Goal: Transaction & Acquisition: Purchase product/service

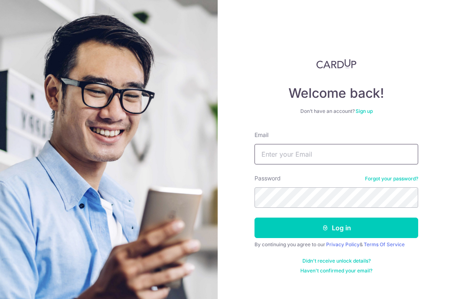
type input "thomasfitzgerald@hotmail.com"
click at [337, 227] on button "Log in" at bounding box center [337, 228] width 164 height 20
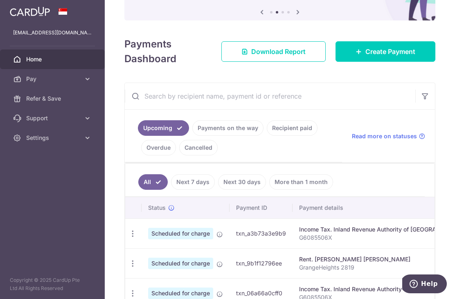
scroll to position [83, 0]
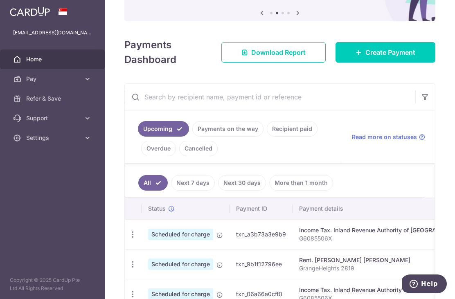
click at [378, 57] on span "Create Payment" at bounding box center [390, 52] width 50 height 10
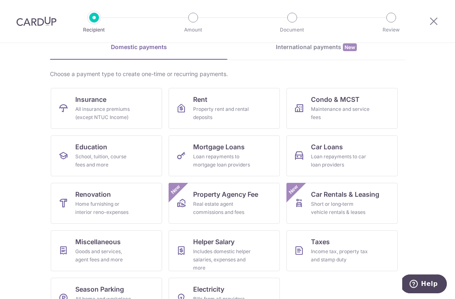
scroll to position [41, 0]
click at [115, 154] on div "School, tuition, course fees and more" at bounding box center [104, 161] width 59 height 16
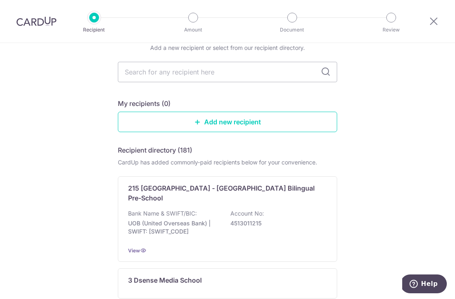
scroll to position [33, 0]
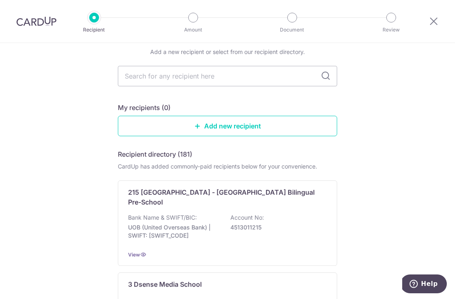
click at [213, 79] on input "text" at bounding box center [227, 76] width 219 height 20
type input "Invic"
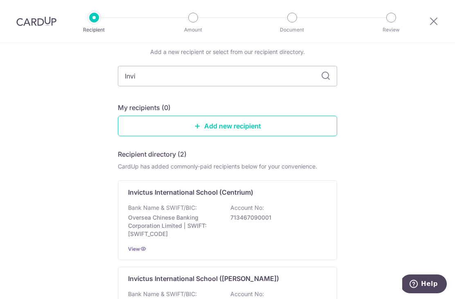
type input "Invic"
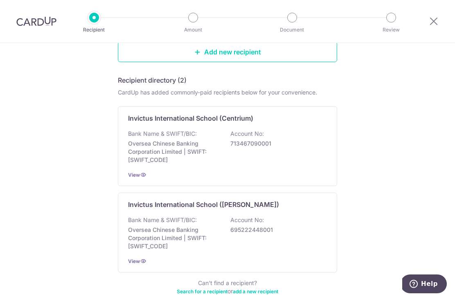
scroll to position [107, 0]
click at [214, 123] on p "Invictus International School (Centrium)" at bounding box center [190, 118] width 125 height 10
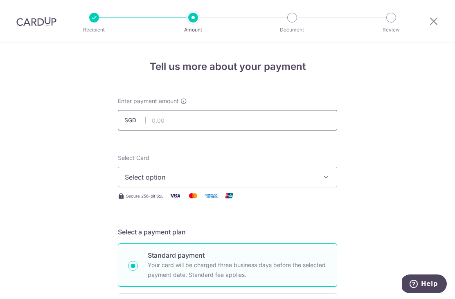
click at [236, 119] on input "text" at bounding box center [227, 120] width 219 height 20
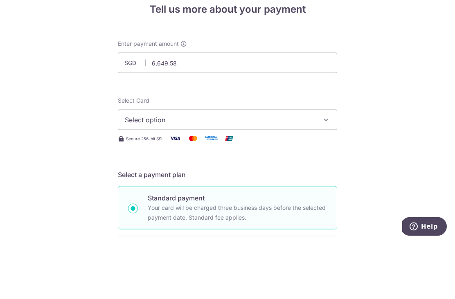
scroll to position [26, 0]
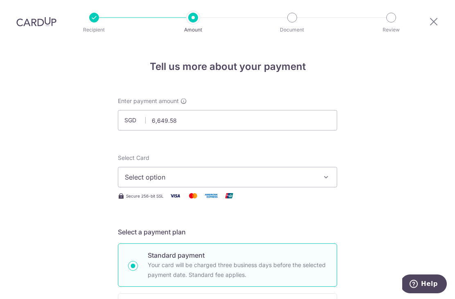
click at [325, 173] on icon "button" at bounding box center [326, 177] width 8 height 8
type input "6,649.58"
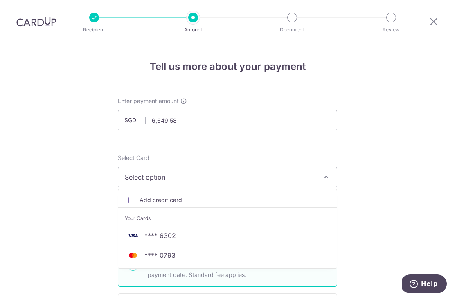
click at [167, 231] on span "**** 6302" at bounding box center [160, 236] width 32 height 10
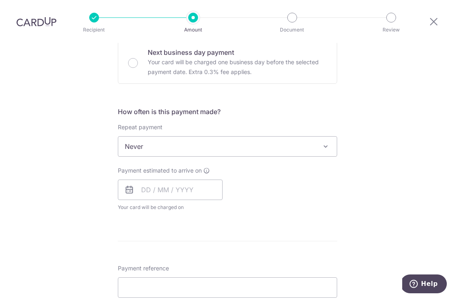
scroll to position [253, 0]
click at [323, 141] on span at bounding box center [326, 146] width 10 height 10
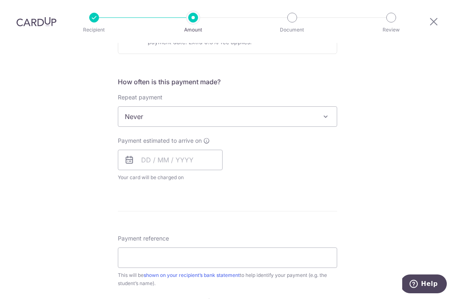
scroll to position [308, 0]
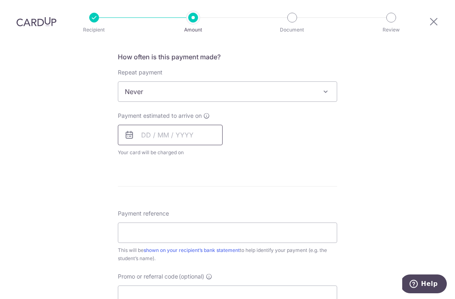
click at [198, 125] on input "text" at bounding box center [170, 135] width 105 height 20
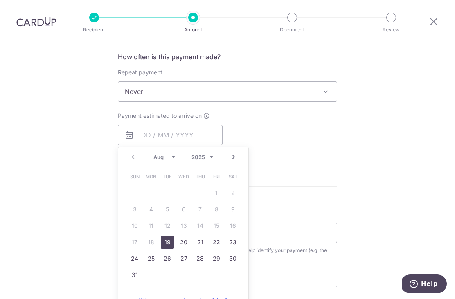
click at [165, 236] on link "19" at bounding box center [167, 242] width 13 height 13
type input "[DATE]"
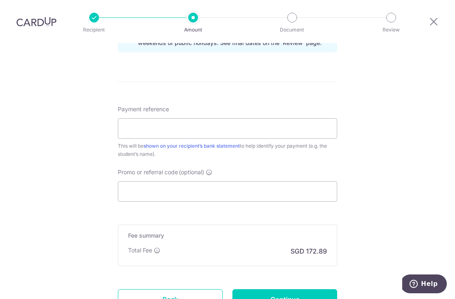
scroll to position [446, 0]
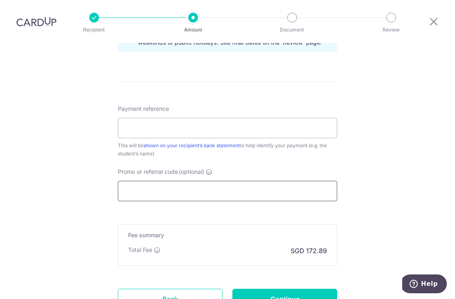
click at [162, 181] on input "Promo or referral code (optional)" at bounding box center [227, 191] width 219 height 20
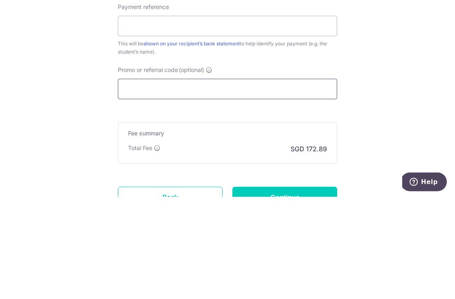
paste input "OCBC195"
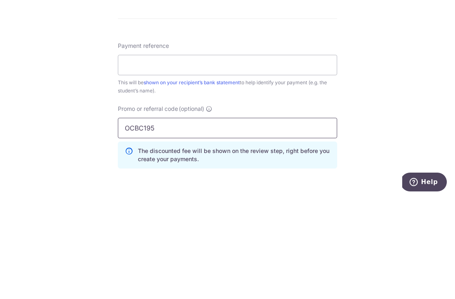
scroll to position [406, 0]
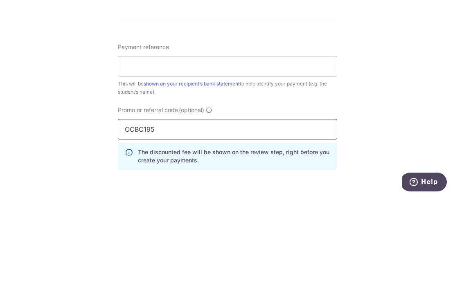
type input "OCBC195"
click at [235, 158] on input "Payment reference" at bounding box center [227, 168] width 219 height 20
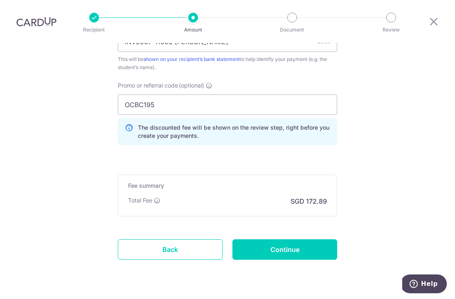
scroll to position [532, 0]
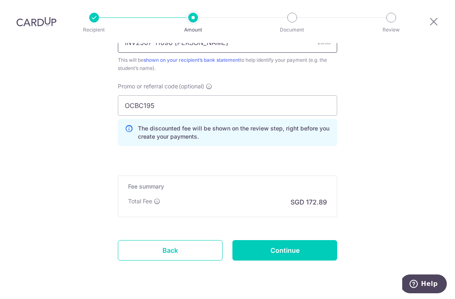
type input "INV2507-11096 [PERSON_NAME]"
click at [290, 240] on input "Continue" at bounding box center [284, 250] width 105 height 20
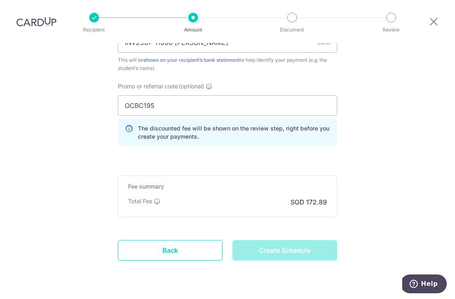
type input "Create Schedule"
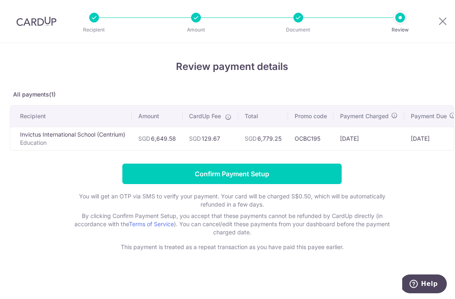
click at [255, 178] on input "Confirm Payment Setup" at bounding box center [231, 174] width 219 height 20
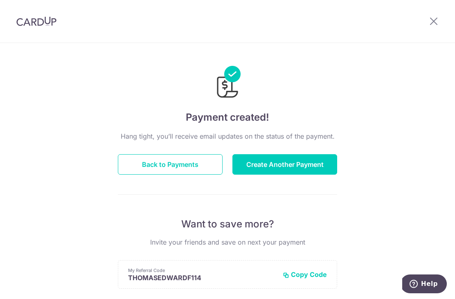
click at [280, 168] on button "Create Another Payment" at bounding box center [284, 164] width 105 height 20
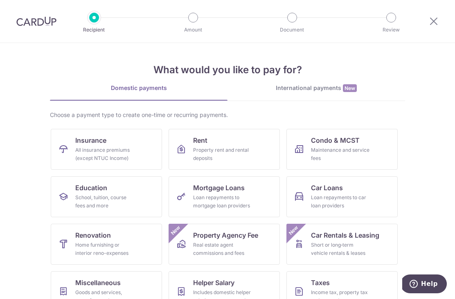
click at [120, 192] on link "Education School, tuition, course fees and more" at bounding box center [106, 196] width 111 height 41
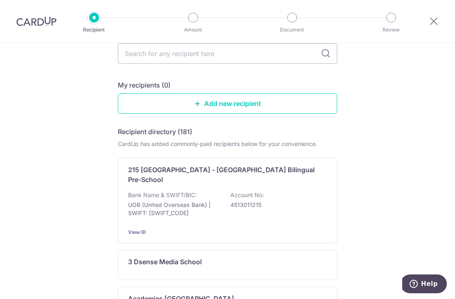
scroll to position [56, 0]
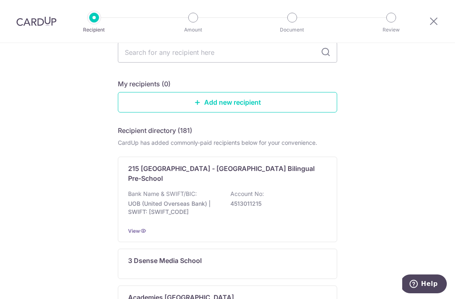
click at [228, 58] on input "text" at bounding box center [227, 52] width 219 height 20
type input "Invic"
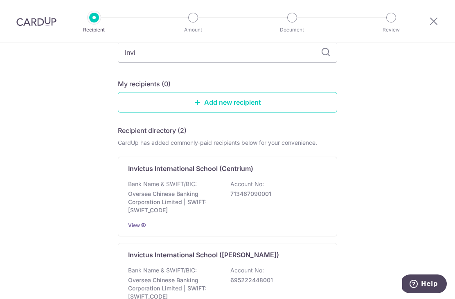
type input "Invit"
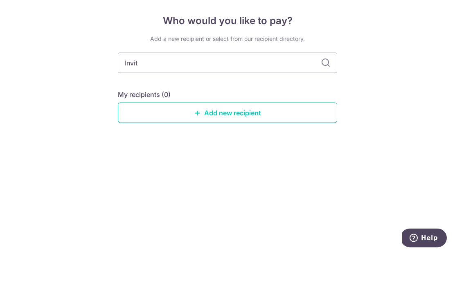
type input "Invi"
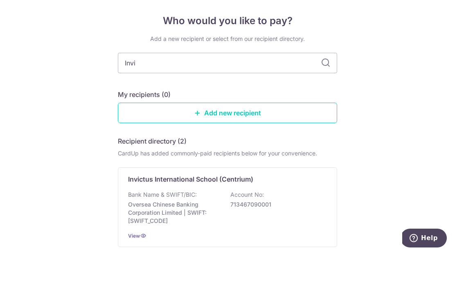
type input "Invit"
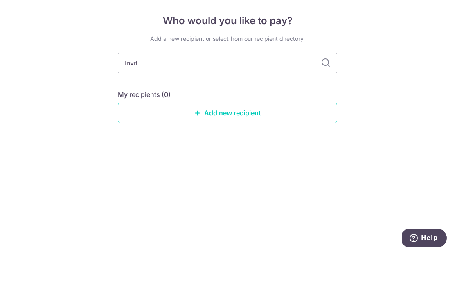
type input "Invitc"
type input "Invi"
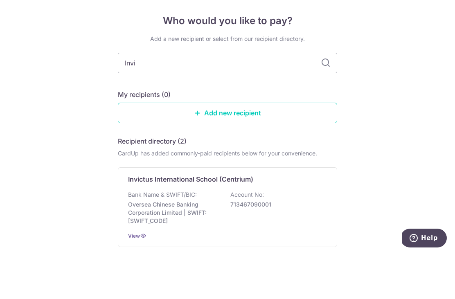
type input "Invic"
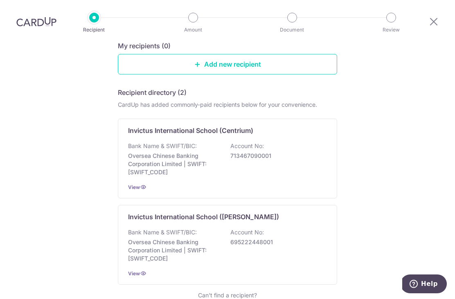
scroll to position [97, 0]
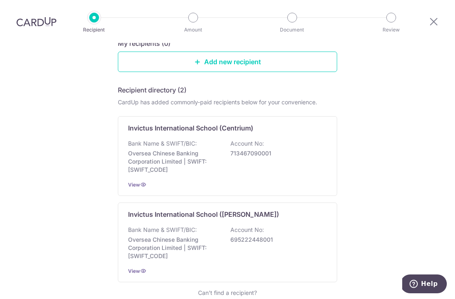
click at [263, 226] on p "Account No:" at bounding box center [247, 230] width 34 height 8
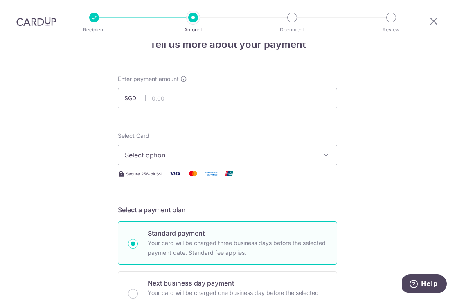
scroll to position [23, 0]
click at [182, 105] on input "text" at bounding box center [227, 98] width 219 height 20
click at [248, 157] on span "Select option" at bounding box center [220, 155] width 191 height 10
type input "6,347.07"
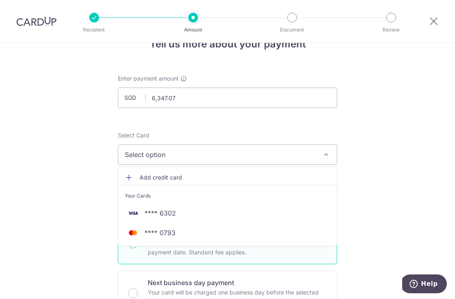
click at [175, 216] on span "**** 6302" at bounding box center [160, 213] width 32 height 10
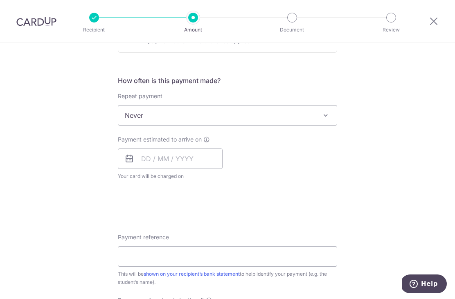
scroll to position [293, 0]
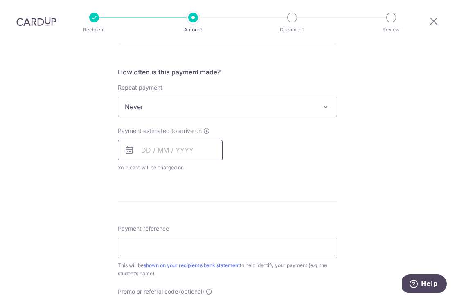
click at [186, 152] on input "text" at bounding box center [170, 150] width 105 height 20
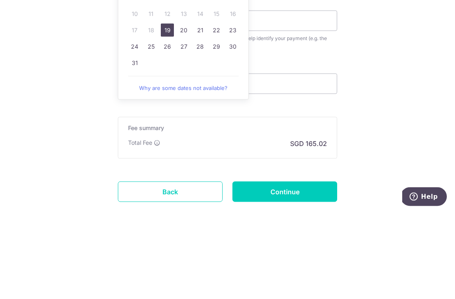
scroll to position [404, 0]
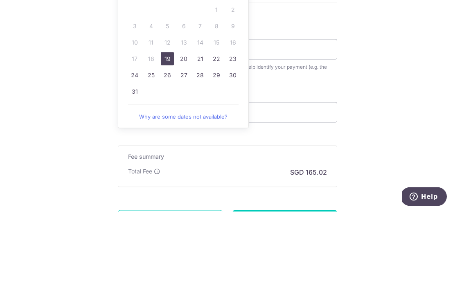
click at [169, 140] on link "19" at bounding box center [167, 146] width 13 height 13
type input "[DATE]"
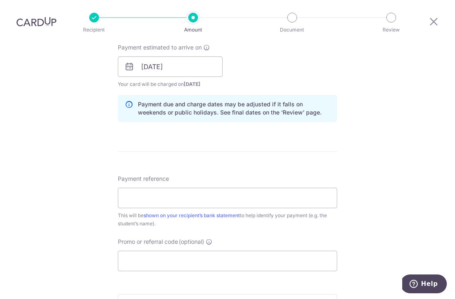
scroll to position [376, 0]
click at [208, 188] on input "Payment reference" at bounding box center [227, 198] width 219 height 20
type input "INV2507-31477 ANGUS FITZGERALD"
click at [214, 251] on input "Promo or referral code (optional)" at bounding box center [227, 261] width 219 height 20
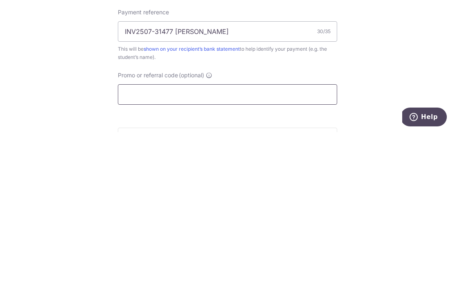
click at [149, 251] on input "Promo or referral code (optional)" at bounding box center [227, 261] width 219 height 20
paste input "OCBC195"
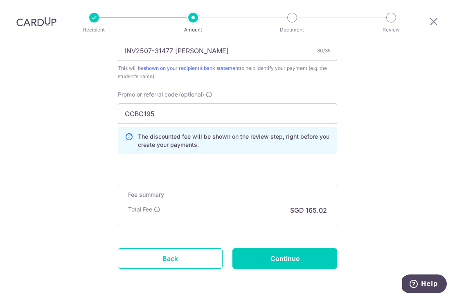
scroll to position [524, 0]
type input "OCBC195"
click at [289, 248] on input "Continue" at bounding box center [284, 258] width 105 height 20
type input "Create Schedule"
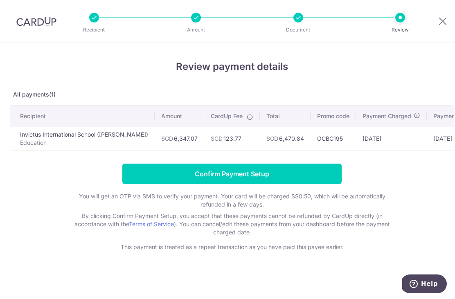
click at [289, 176] on input "Confirm Payment Setup" at bounding box center [231, 174] width 219 height 20
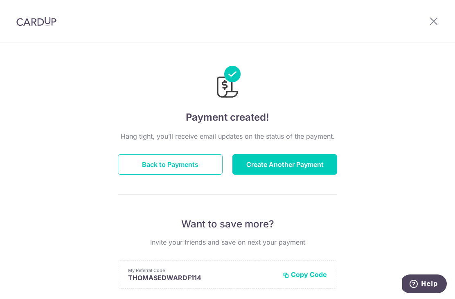
click at [186, 166] on button "Back to Payments" at bounding box center [170, 164] width 105 height 20
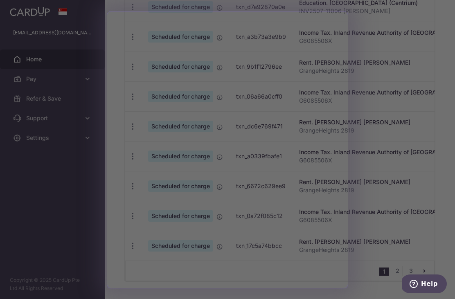
scroll to position [341, 0]
click at [378, 149] on div at bounding box center [230, 151] width 460 height 302
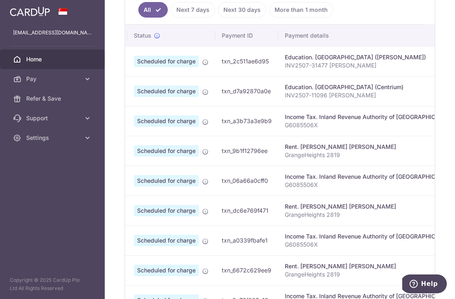
scroll to position [0, 14]
